Goal: Task Accomplishment & Management: Complete application form

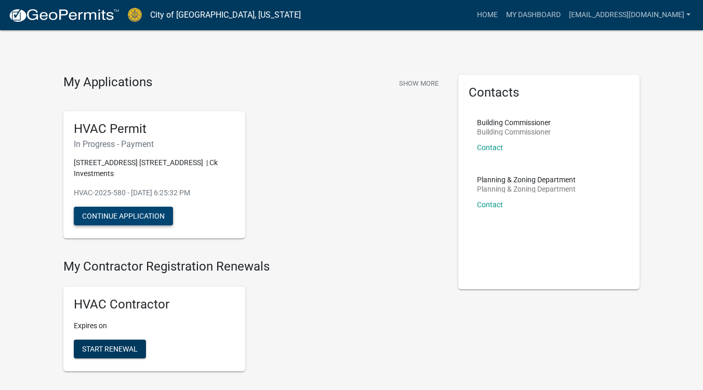
click at [151, 214] on button "Continue Application" at bounding box center [123, 216] width 99 height 19
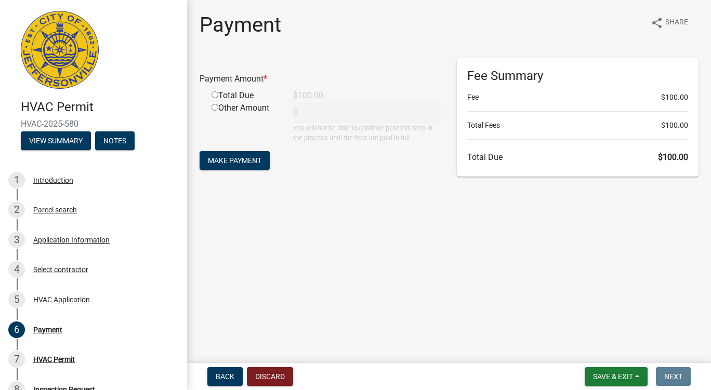
click at [214, 92] on input "radio" at bounding box center [215, 94] width 7 height 7
radio input "true"
type input "100"
click at [255, 163] on span "Make Payment" at bounding box center [235, 160] width 54 height 8
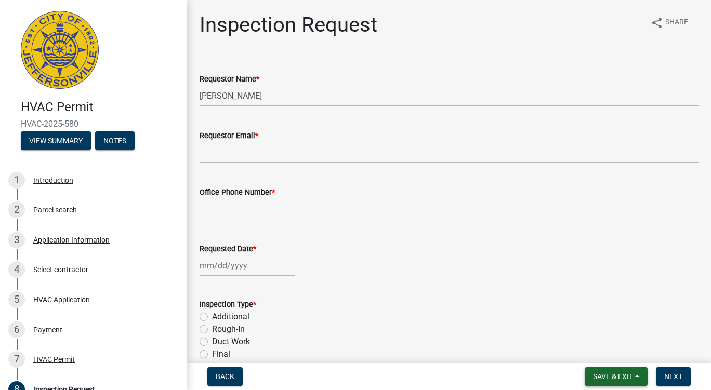
click at [623, 376] on span "Save & Exit" at bounding box center [613, 377] width 40 height 8
click at [608, 349] on button "Save & Exit" at bounding box center [606, 349] width 83 height 25
